Goal: Task Accomplishment & Management: Use online tool/utility

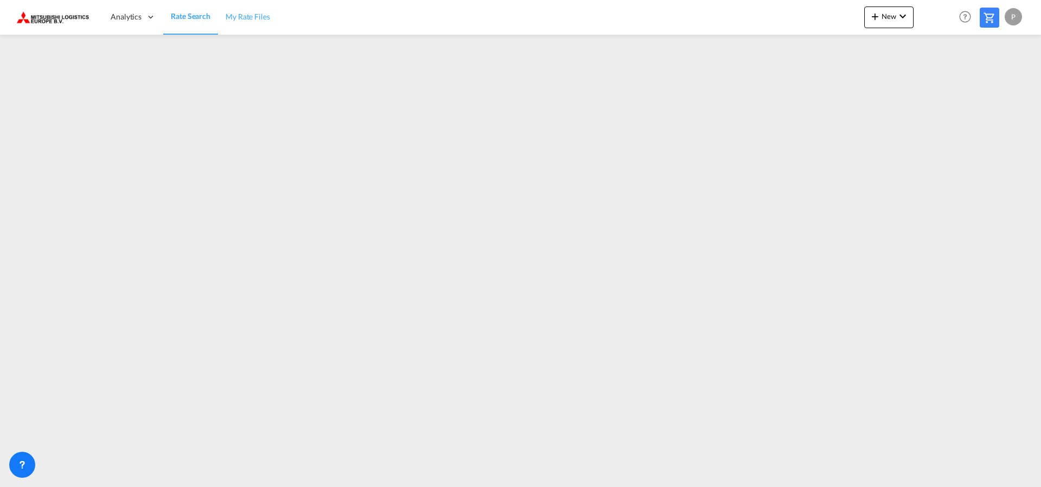
click at [265, 15] on span "My Rate Files" at bounding box center [248, 16] width 44 height 9
click at [898, 16] on md-icon "icon-chevron-down" at bounding box center [902, 16] width 13 height 13
click at [939, 81] on span "Ratesheet" at bounding box center [934, 81] width 12 height 22
